Goal: Obtain resource: Obtain resource

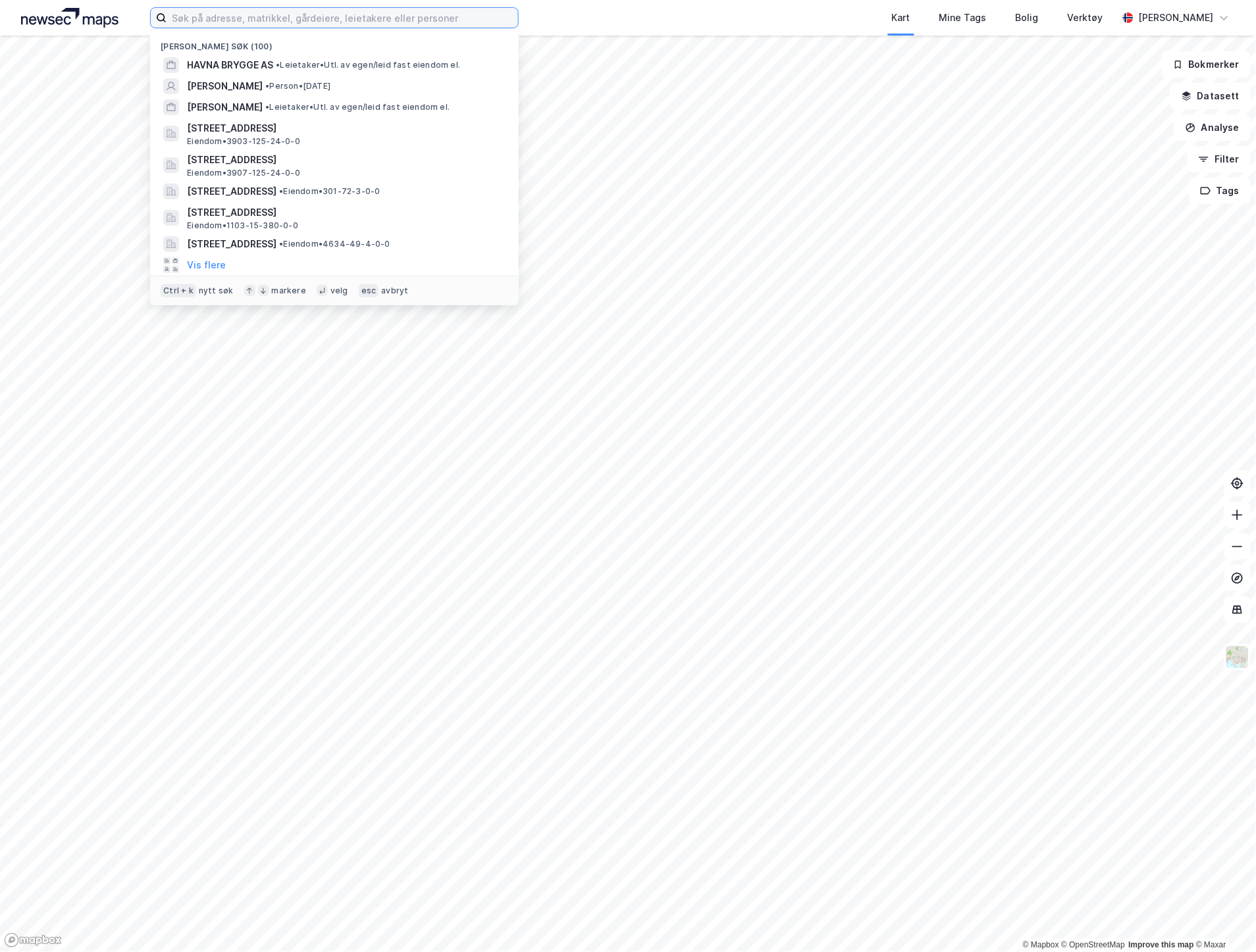
click at [318, 27] on input at bounding box center [342, 17] width 351 height 20
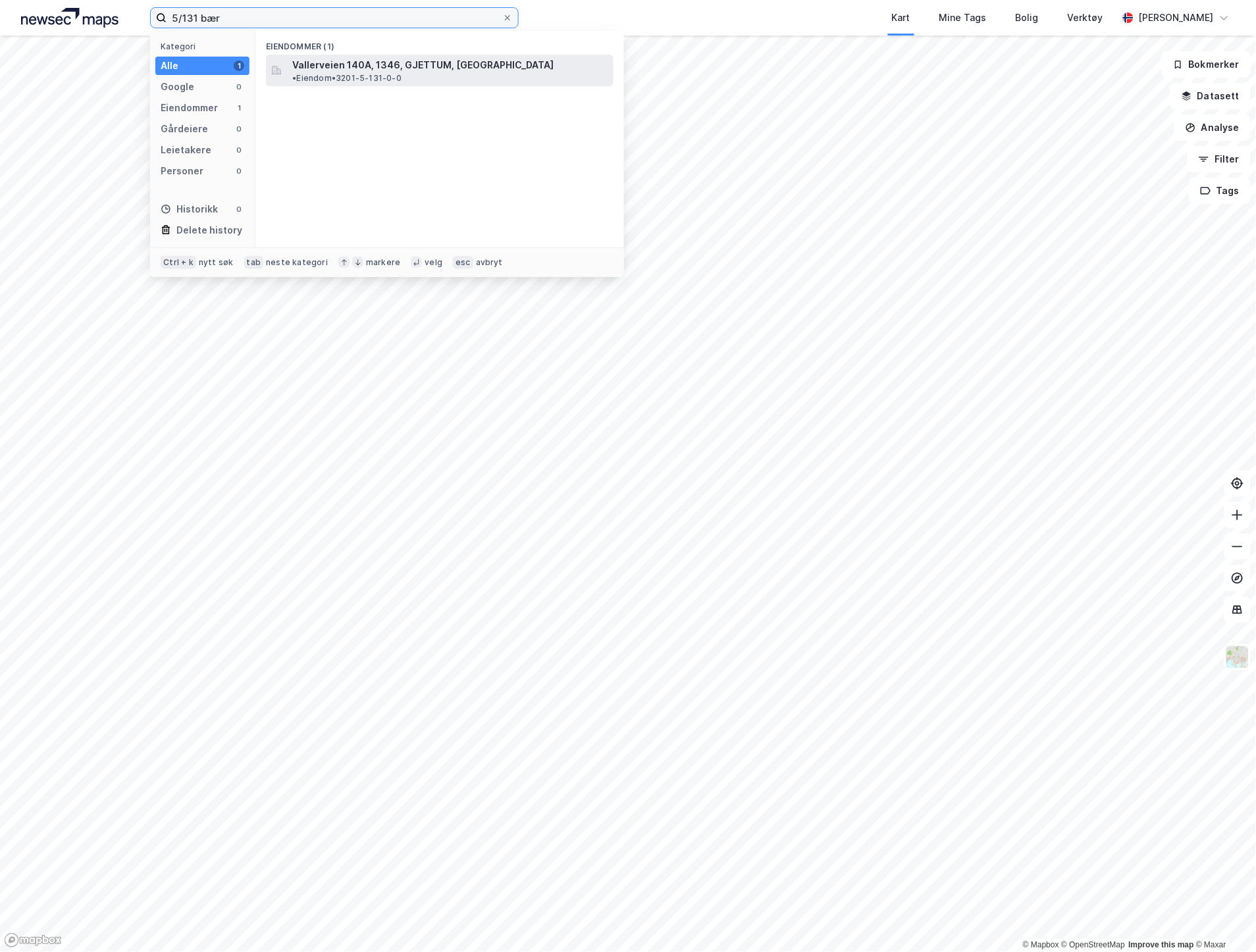
type input "5/131 bær"
click at [342, 55] on div "Vallerveien 140A, 1346, GJETTUM, [GEOGRAPHIC_DATA] • Eiendom • 3201-5-131-0-0" at bounding box center [440, 70] width 347 height 31
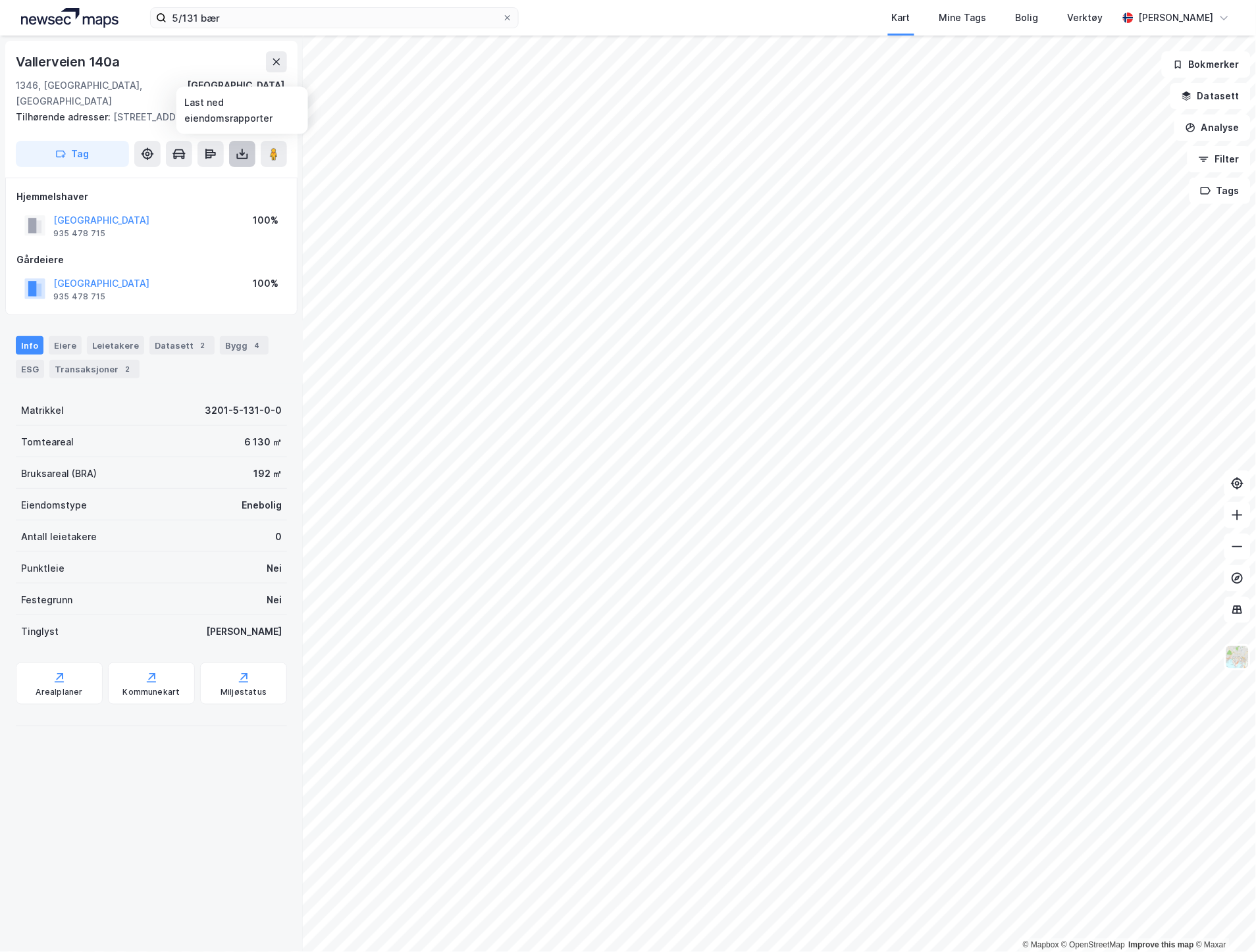
click at [247, 160] on icon at bounding box center [242, 153] width 13 height 13
click at [204, 172] on div "Last ned grunnbok" at bounding box center [185, 180] width 140 height 21
